Goal: Task Accomplishment & Management: Use online tool/utility

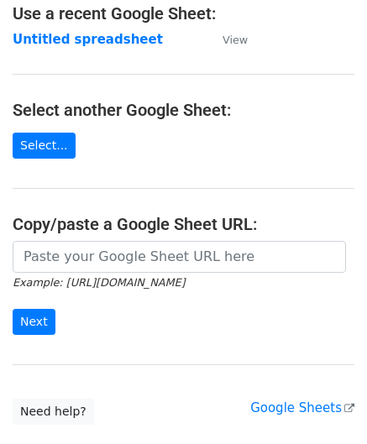
scroll to position [168, 0]
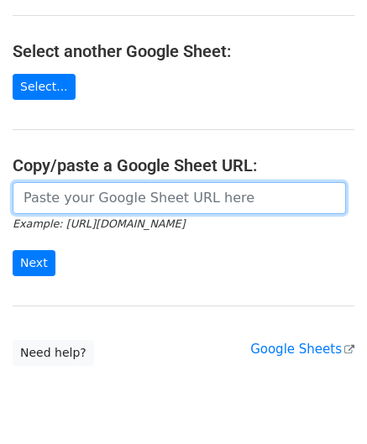
drag, startPoint x: 68, startPoint y: 199, endPoint x: 92, endPoint y: 182, distance: 29.6
click at [68, 199] on input "url" at bounding box center [179, 198] width 333 height 32
paste input "https://docs.google.com/spreadsheets/d/10WRYrUETwT55bC8fwSRzDC2G2f3k83bA-_3lrJU…"
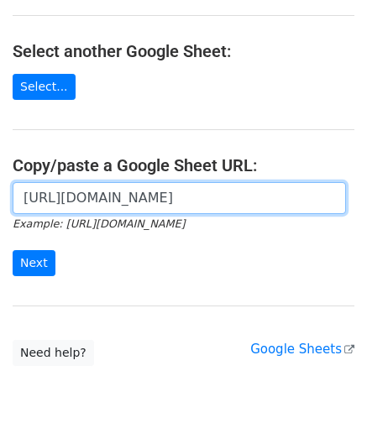
scroll to position [0, 356]
type input "https://docs.google.com/spreadsheets/d/10WRYrUETwT55bC8fwSRzDC2G2f3k83bA-_3lrJU…"
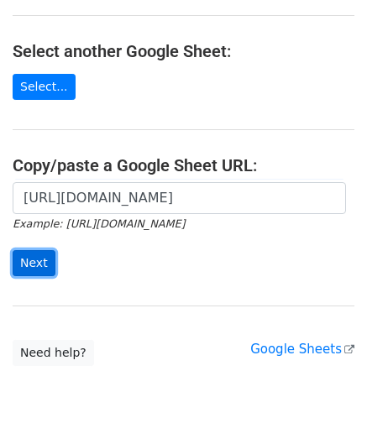
click at [39, 257] on input "Next" at bounding box center [34, 263] width 43 height 26
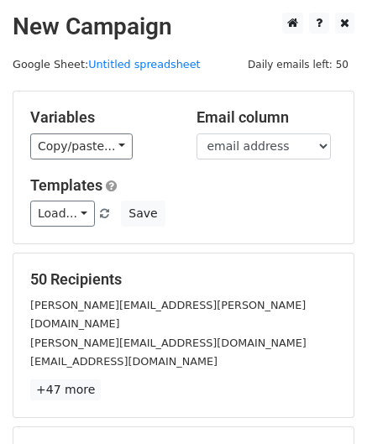
scroll to position [205, 0]
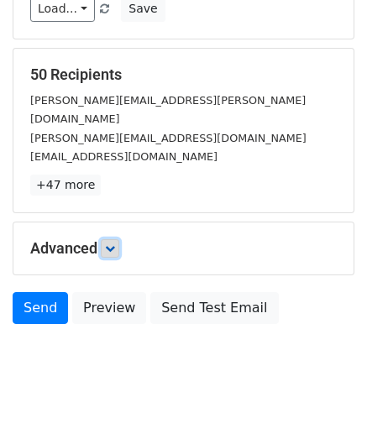
click at [112, 239] on link at bounding box center [110, 248] width 18 height 18
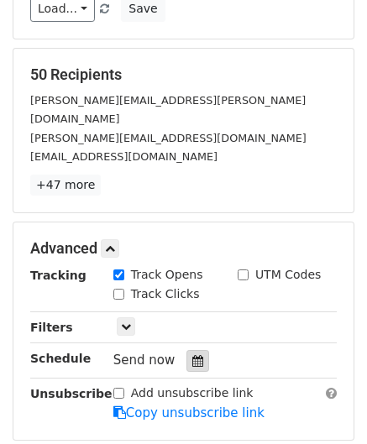
click at [195, 350] on div at bounding box center [197, 361] width 23 height 22
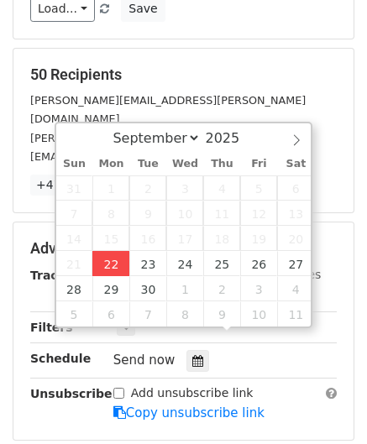
type input "[DATE] 12:00"
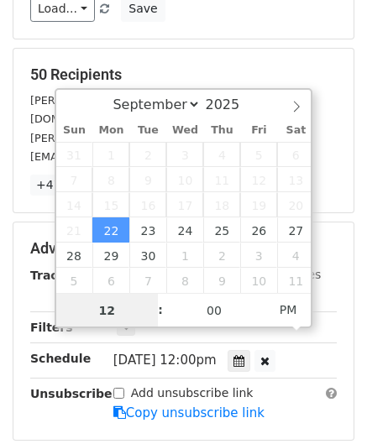
paste input "Hour"
type input "2"
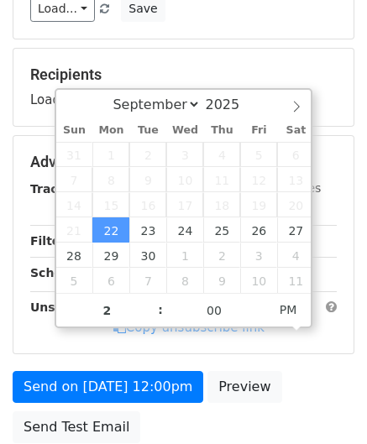
type input "[DATE] 14:00"
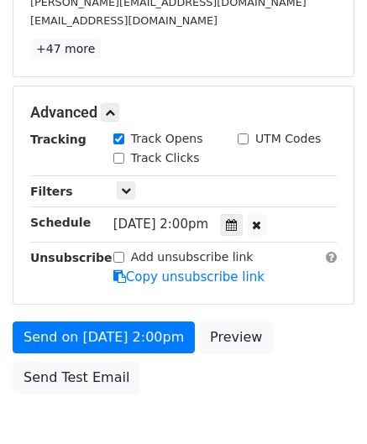
scroll to position [408, 0]
